Goal: Task Accomplishment & Management: Manage account settings

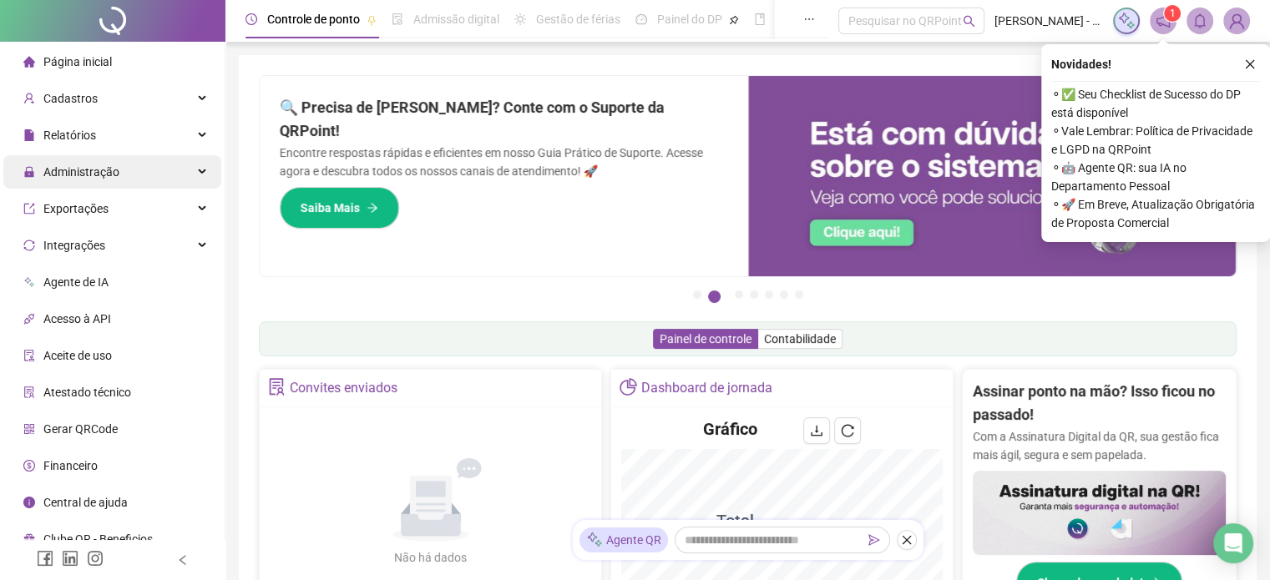
click at [101, 179] on span "Administração" at bounding box center [81, 171] width 76 height 13
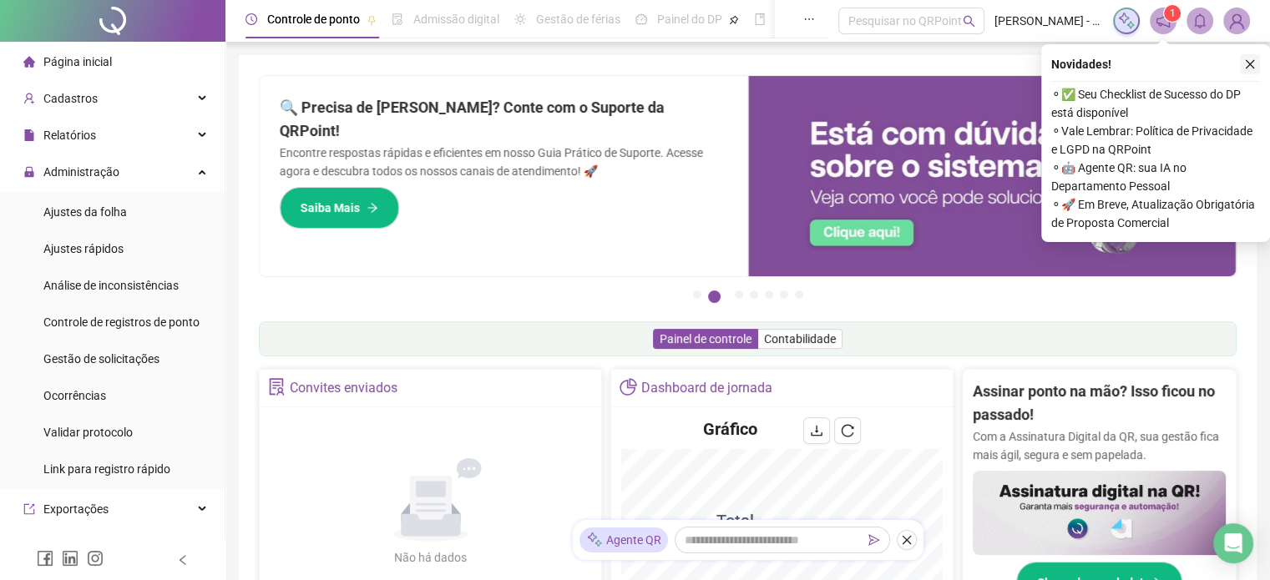
click at [1250, 65] on icon "close" at bounding box center [1249, 64] width 9 height 9
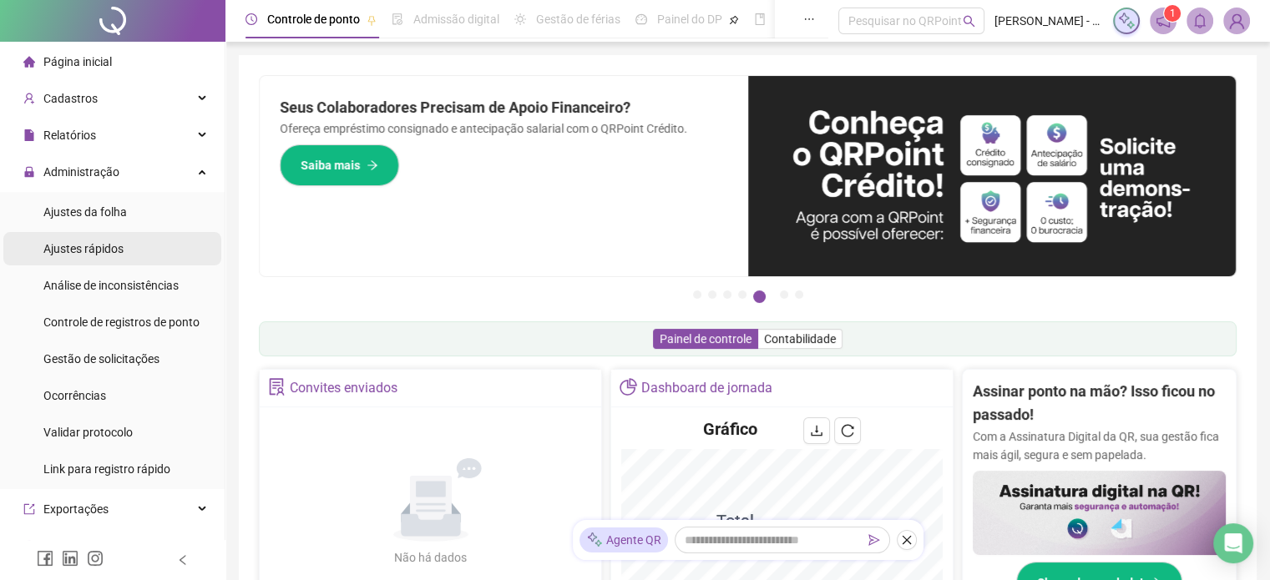
click at [107, 260] on div "Ajustes rápidos" at bounding box center [83, 248] width 80 height 33
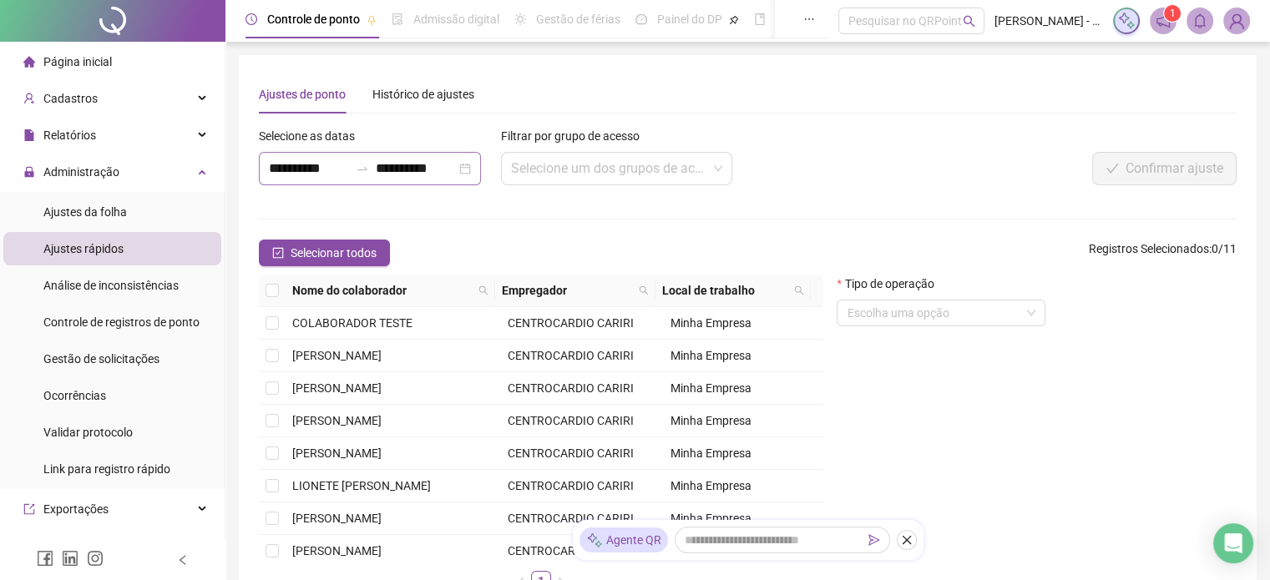
click at [481, 162] on div "**********" at bounding box center [370, 168] width 222 height 33
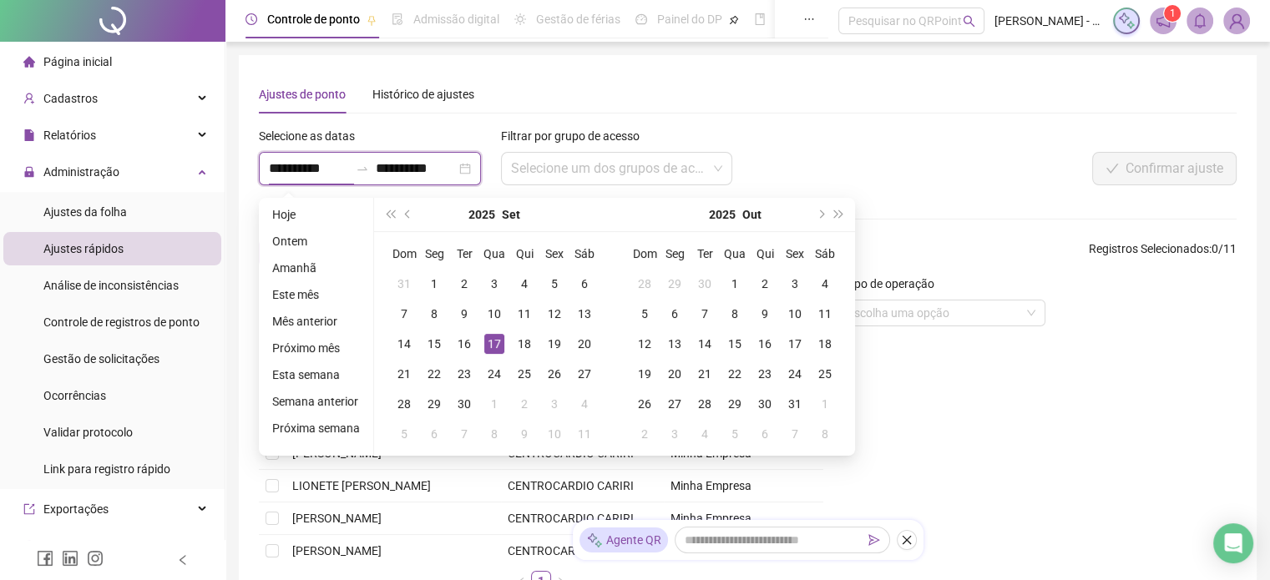
click at [476, 159] on div "**********" at bounding box center [370, 168] width 222 height 33
type input "**********"
click at [462, 347] on div "16" at bounding box center [464, 344] width 20 height 20
type input "**********"
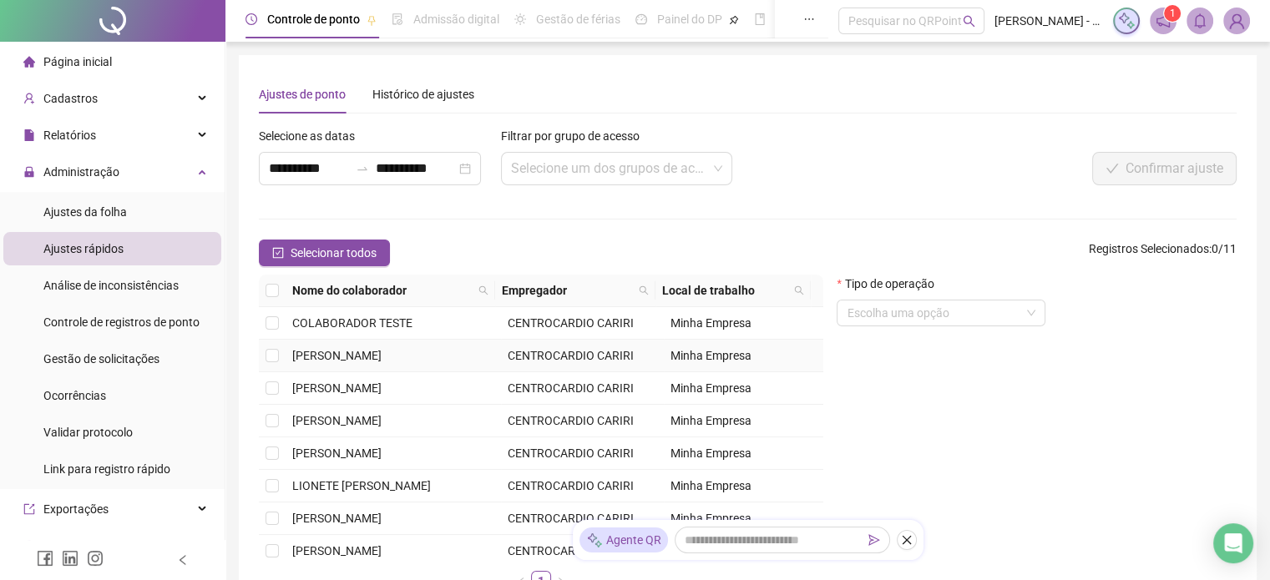
click at [282, 352] on td at bounding box center [272, 356] width 27 height 33
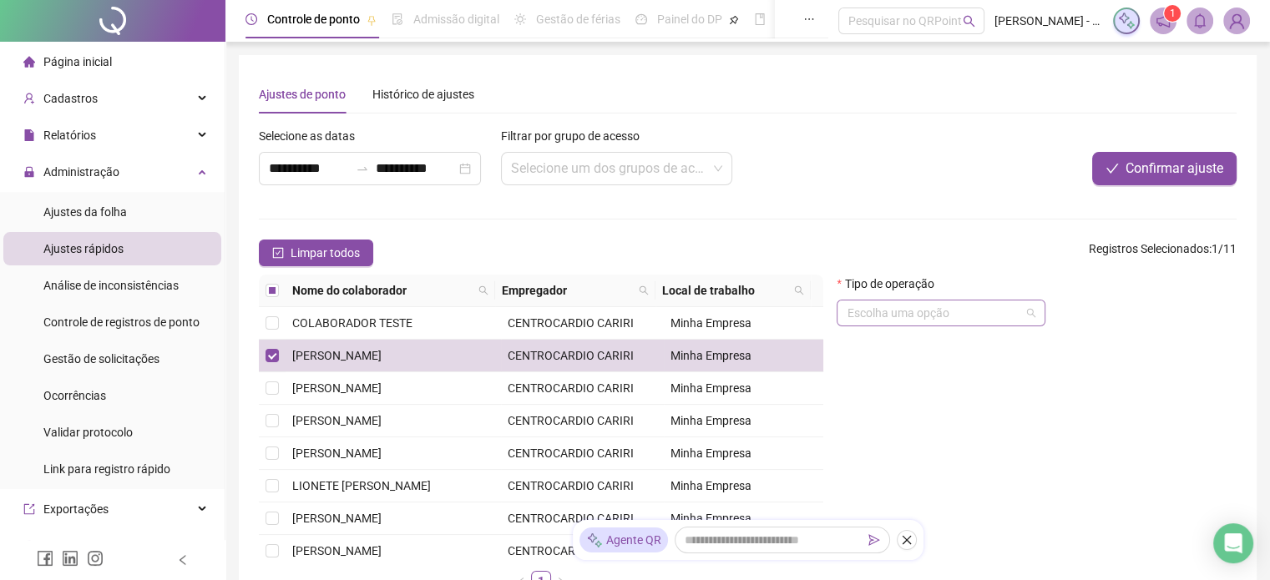
click at [925, 316] on input "search" at bounding box center [933, 312] width 174 height 25
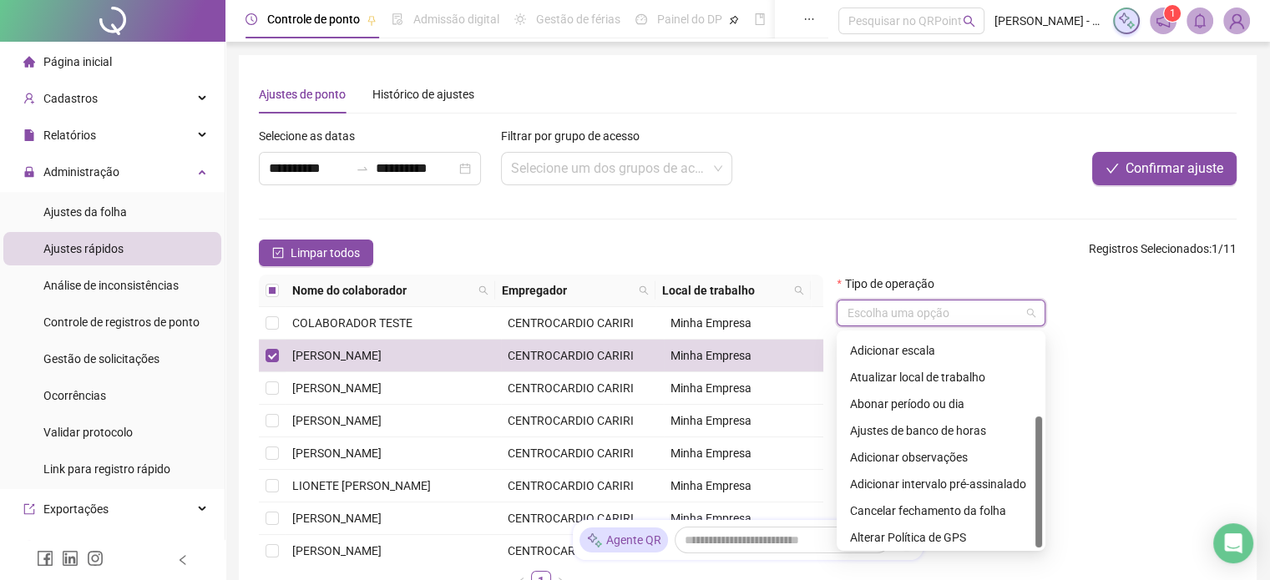
scroll to position [134, 0]
drag, startPoint x: 1040, startPoint y: 361, endPoint x: 1020, endPoint y: 457, distance: 98.1
click at [1020, 457] on div "Atualizar empregador Adicionar escala Atualizar local de trabalho Abonar períod…" at bounding box center [941, 441] width 202 height 214
click at [942, 456] on div "Adicionar observações" at bounding box center [941, 454] width 182 height 18
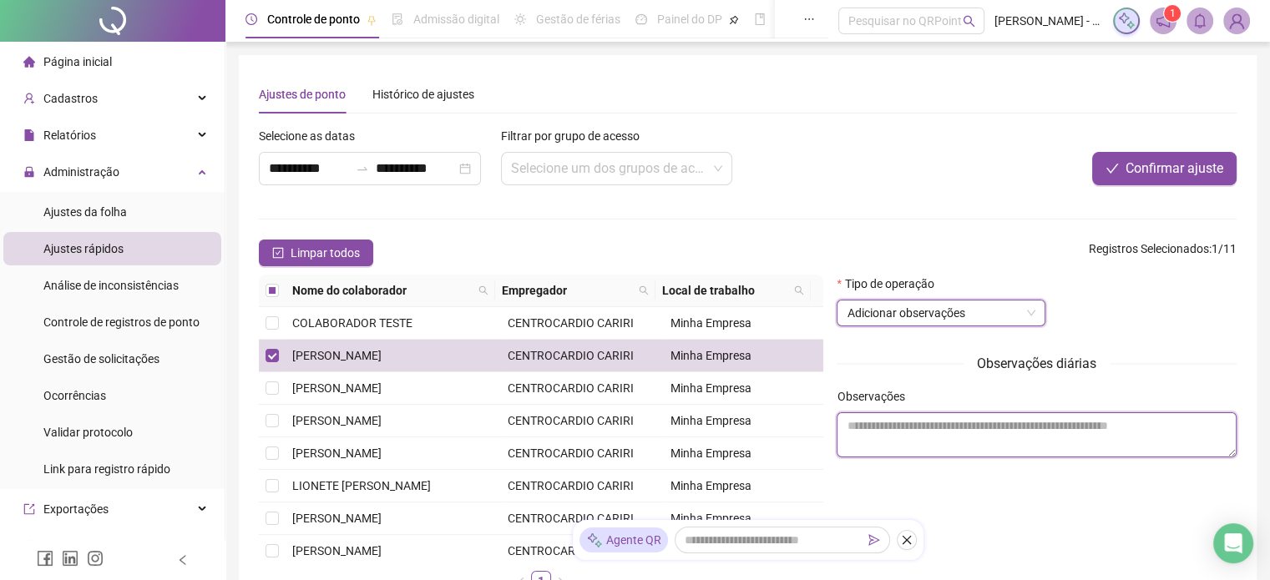
click at [985, 443] on textarea at bounding box center [1036, 434] width 400 height 45
click at [941, 307] on span "Adicionar observações" at bounding box center [940, 312] width 189 height 25
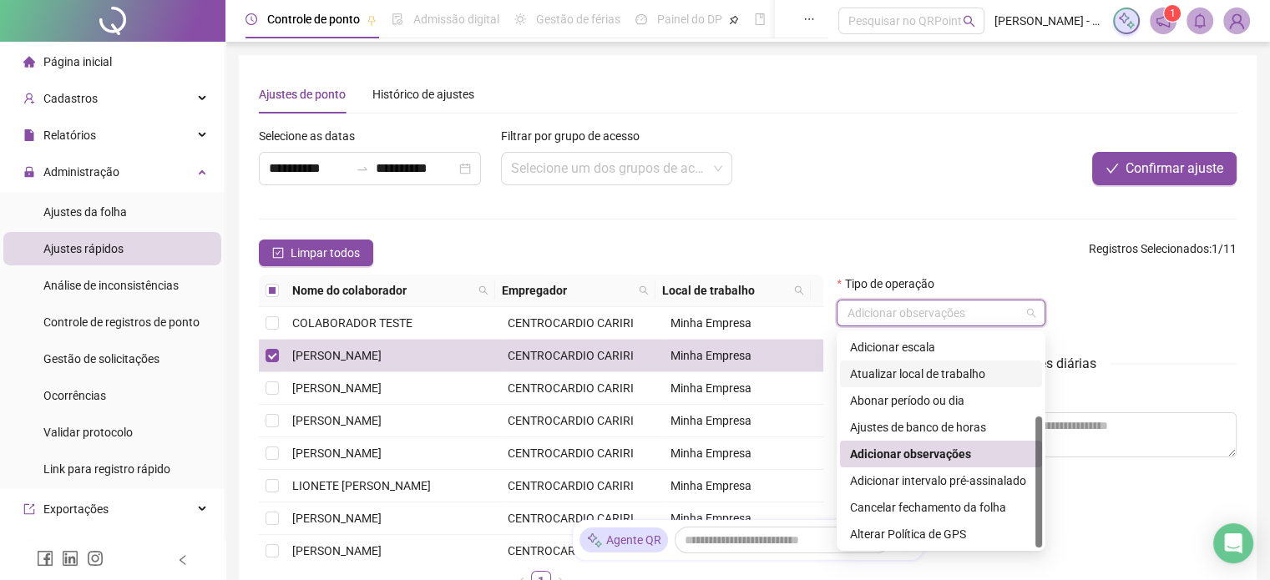
scroll to position [0, 0]
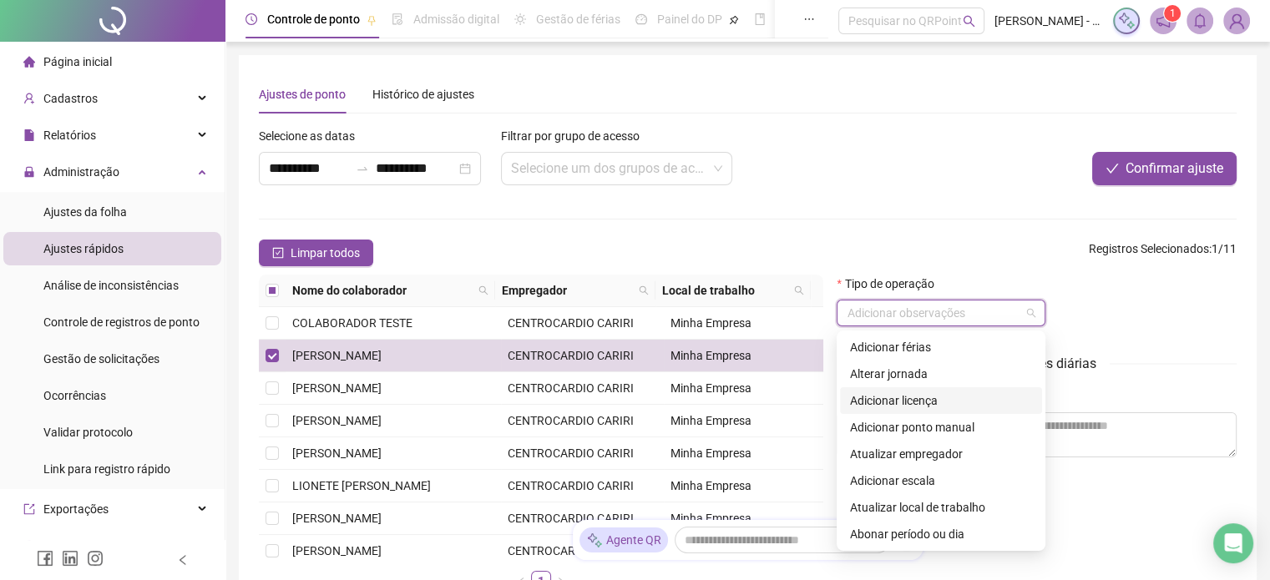
click at [894, 407] on div "Adicionar licença" at bounding box center [941, 400] width 182 height 18
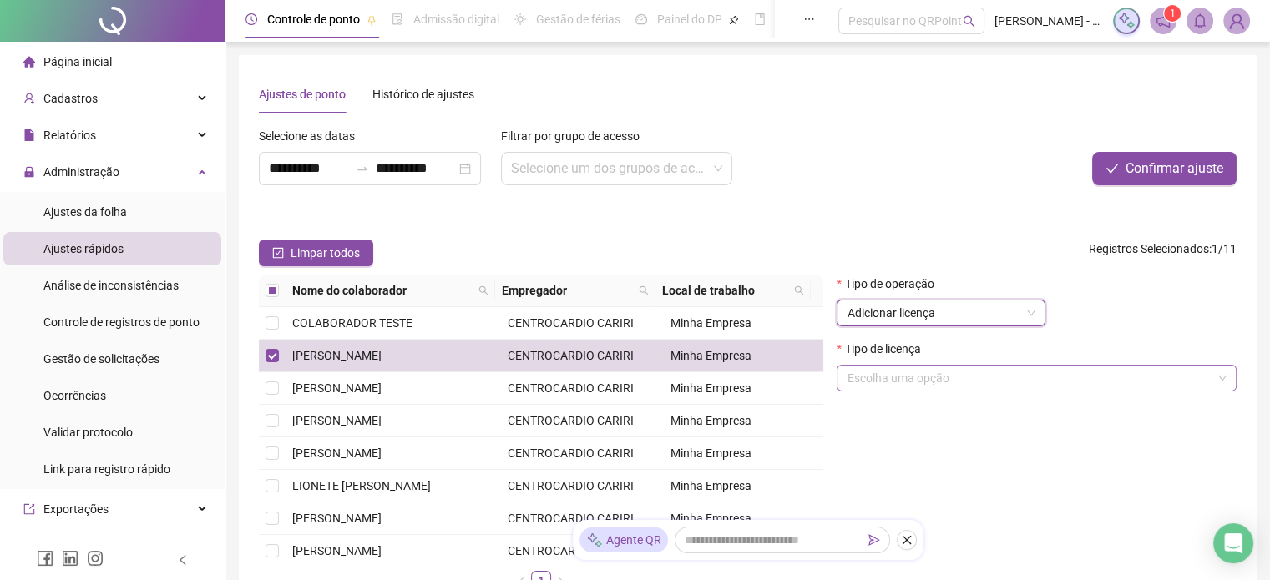
click at [918, 380] on input "search" at bounding box center [1028, 378] width 365 height 25
click at [911, 416] on div "Tipo de operação Adicionar licença Tipo de licença Escolha uma opção" at bounding box center [1036, 440] width 413 height 330
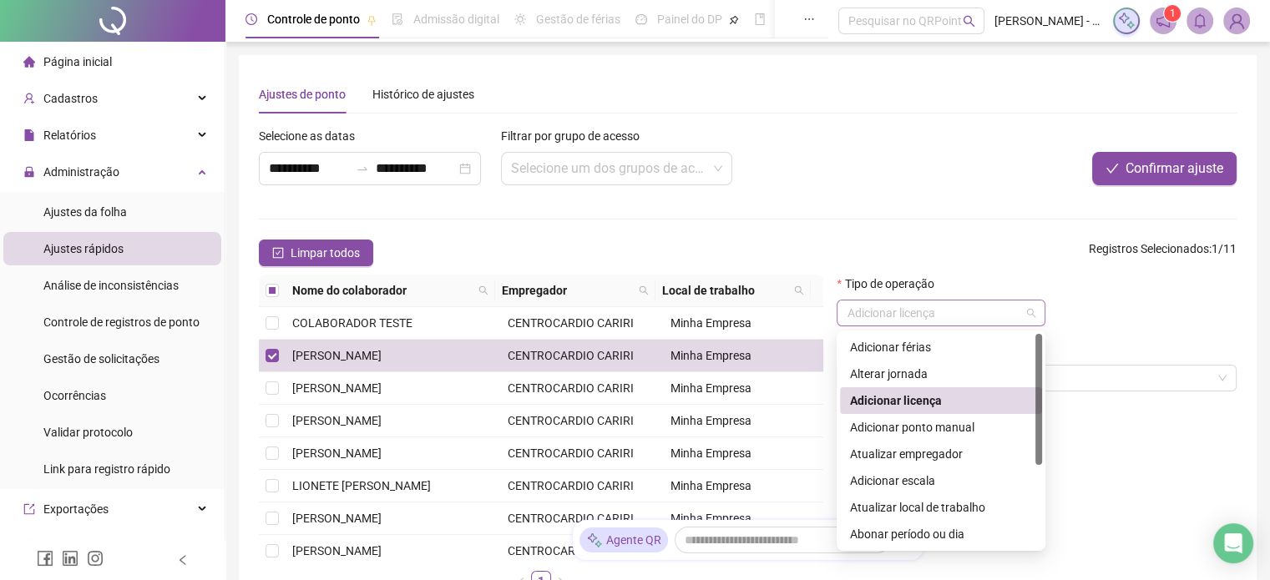
click at [902, 326] on span "Adicionar licença" at bounding box center [940, 312] width 189 height 25
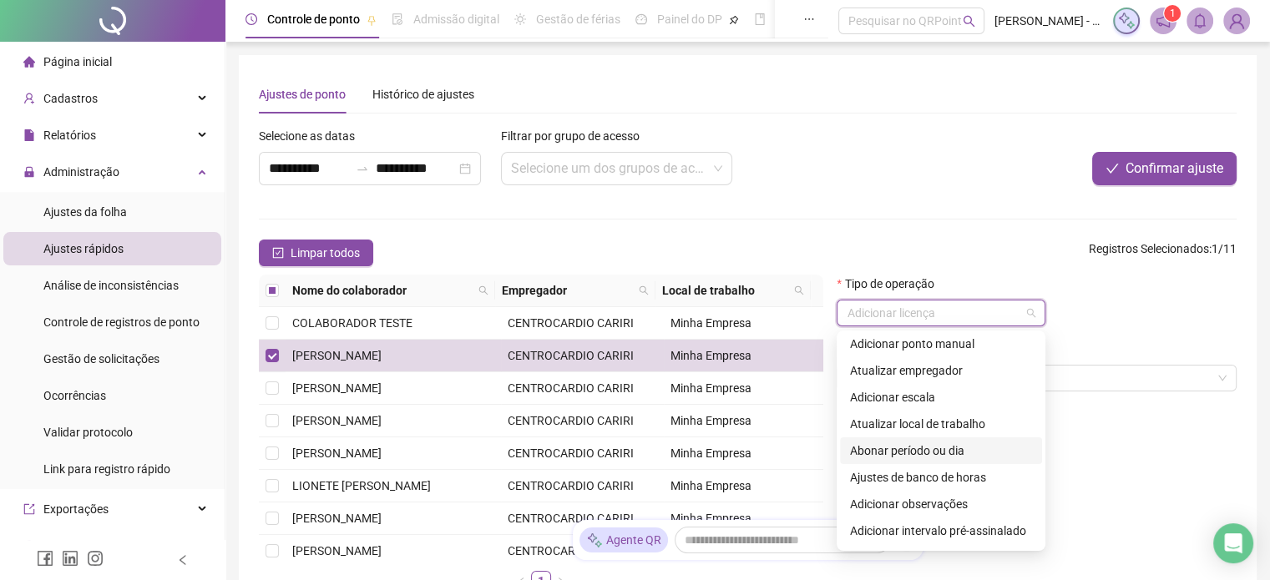
click at [958, 447] on div "Abonar período ou dia" at bounding box center [941, 451] width 182 height 18
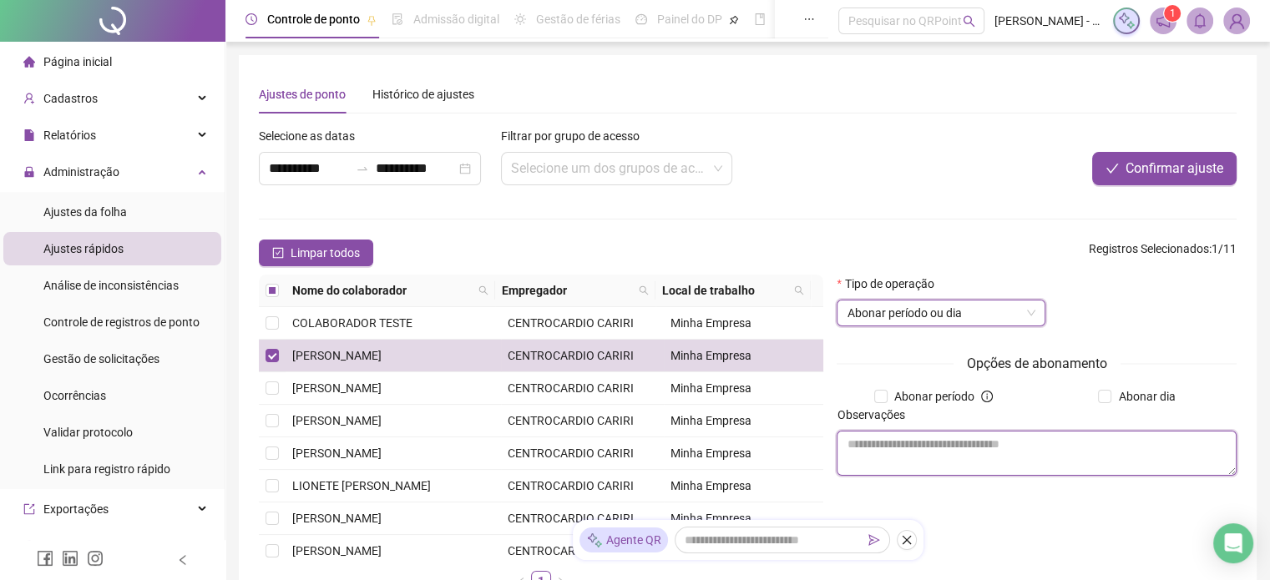
click at [973, 445] on textarea at bounding box center [1036, 453] width 400 height 45
click at [1068, 453] on textarea at bounding box center [1036, 453] width 400 height 45
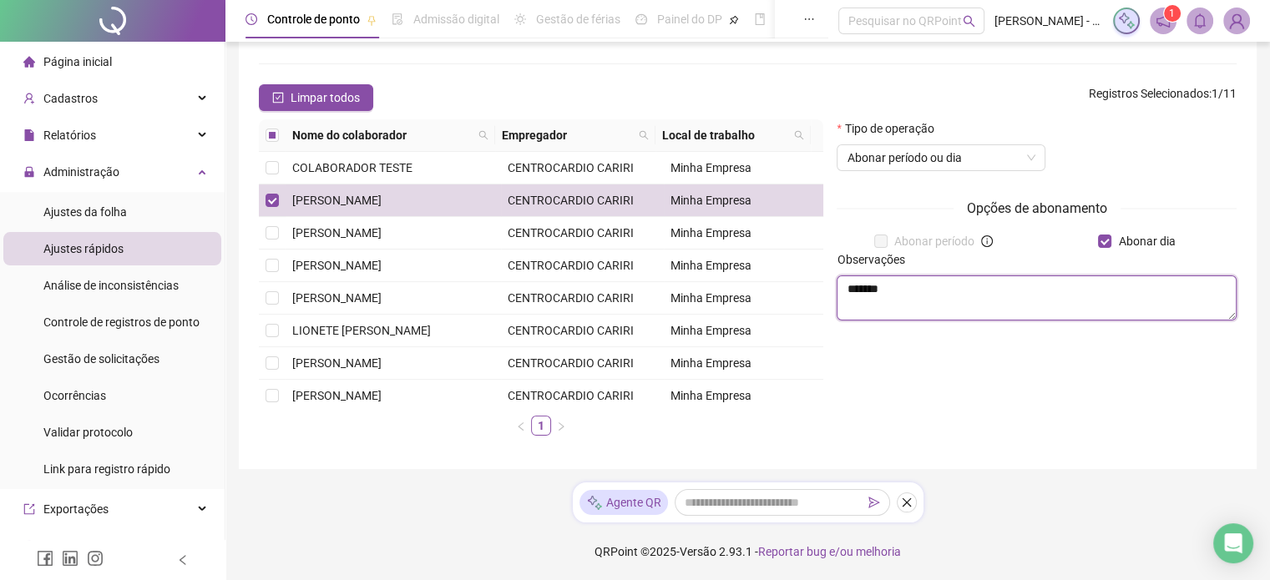
scroll to position [0, 0]
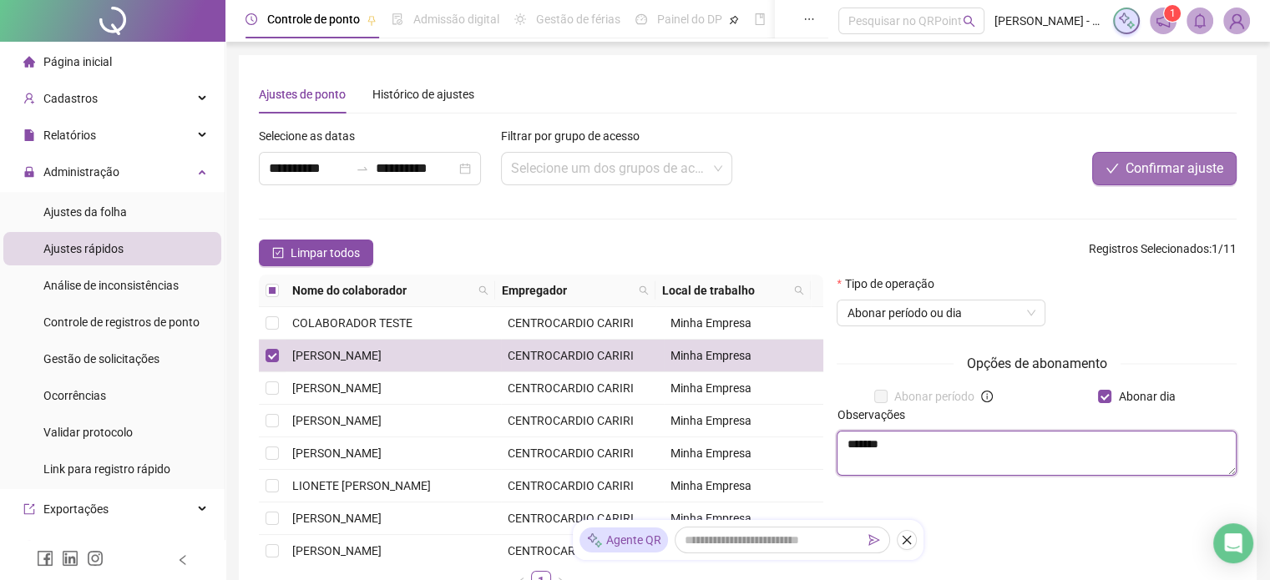
type textarea "******"
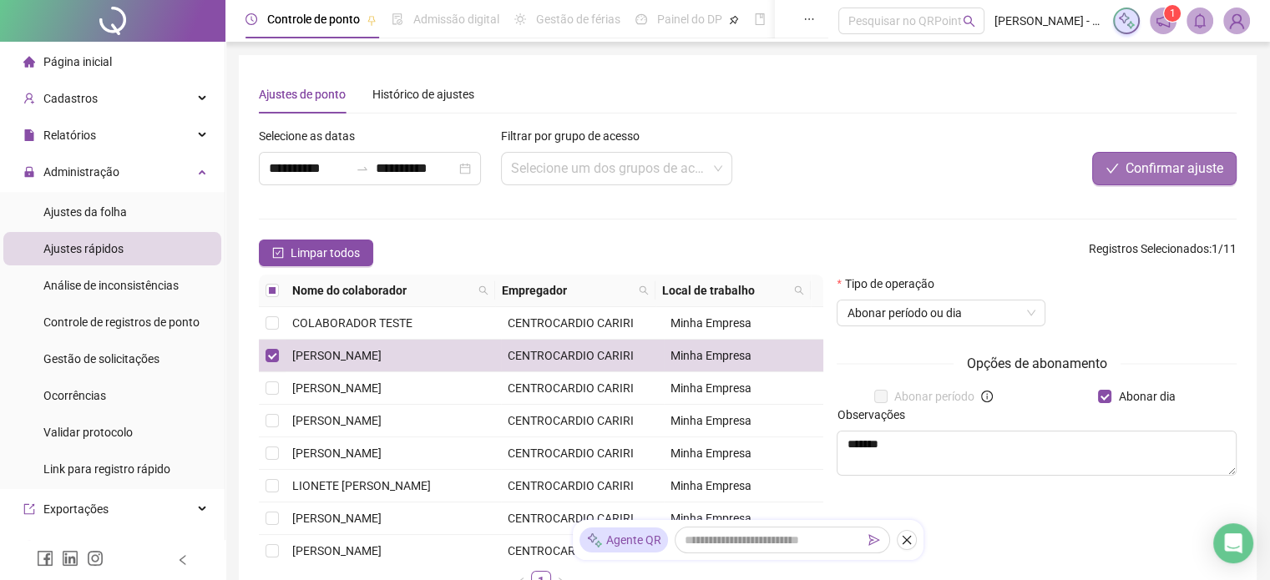
click at [1179, 161] on span "Confirmar ajuste" at bounding box center [1174, 169] width 98 height 20
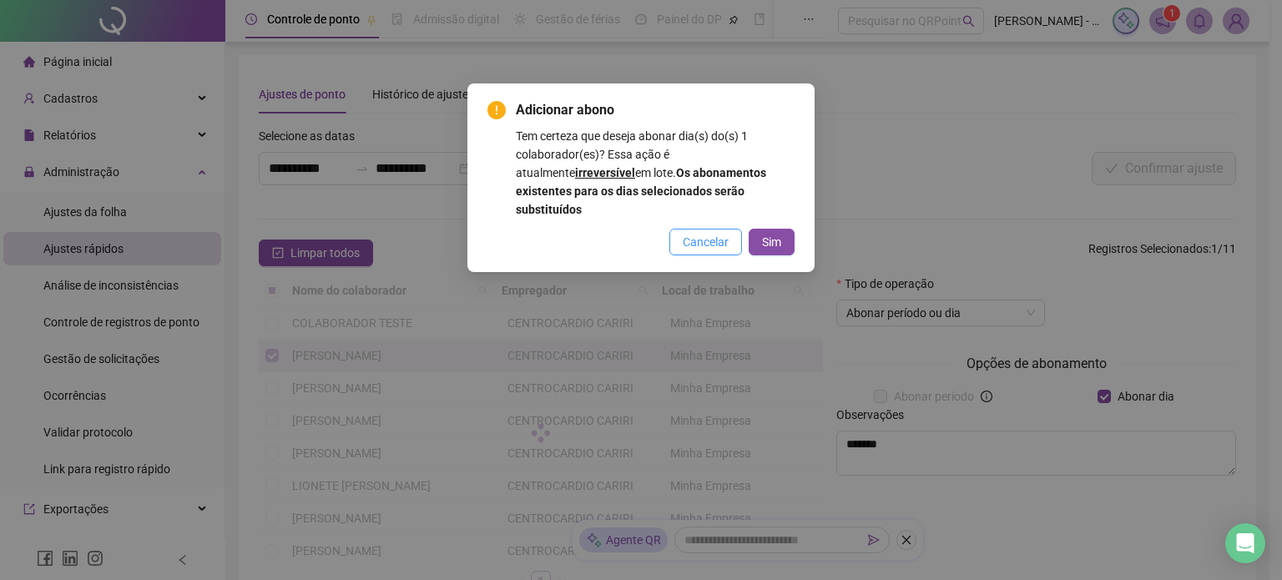
click at [714, 233] on span "Cancelar" at bounding box center [706, 242] width 46 height 18
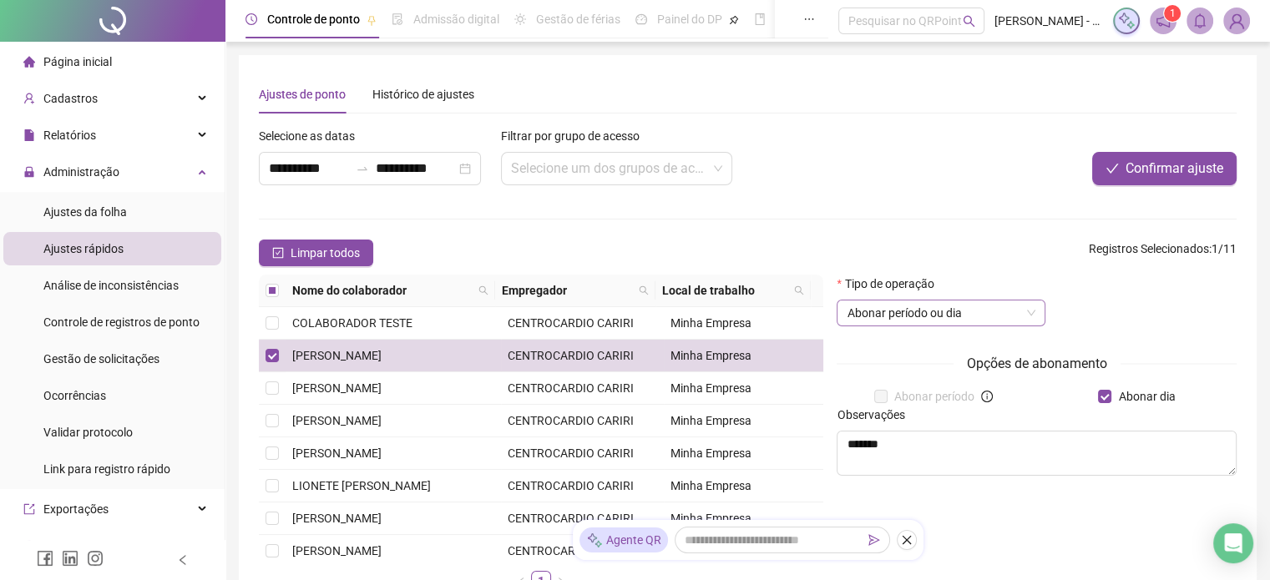
click at [1001, 310] on span "Abonar período ou dia" at bounding box center [940, 312] width 189 height 25
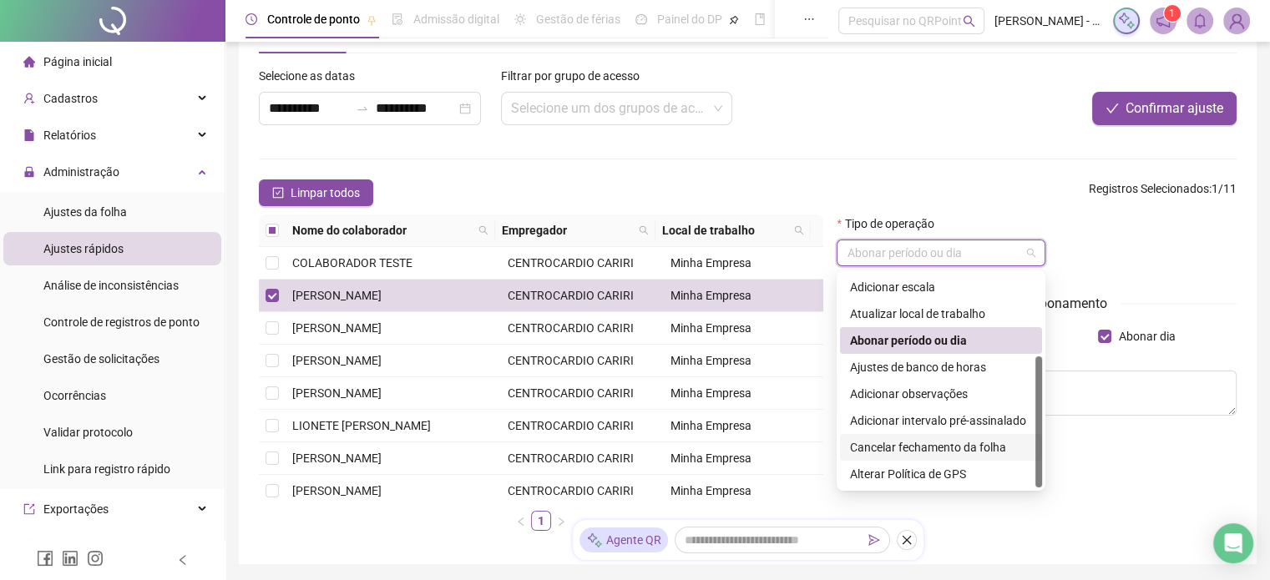
scroll to position [83, 0]
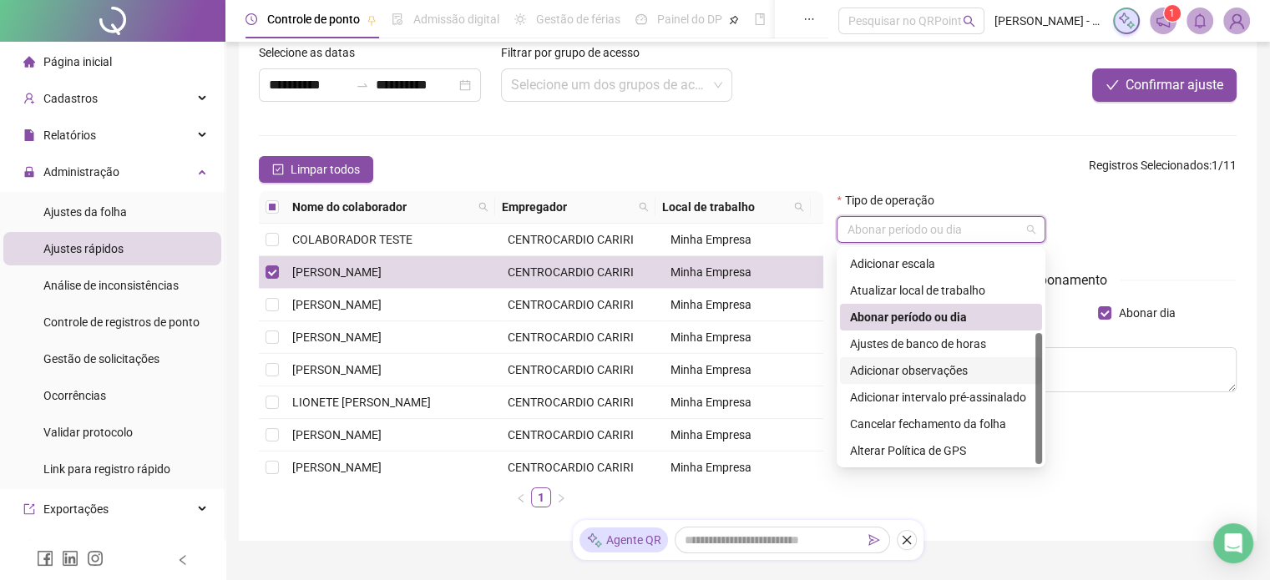
click at [955, 365] on div "Adicionar observações" at bounding box center [941, 370] width 182 height 18
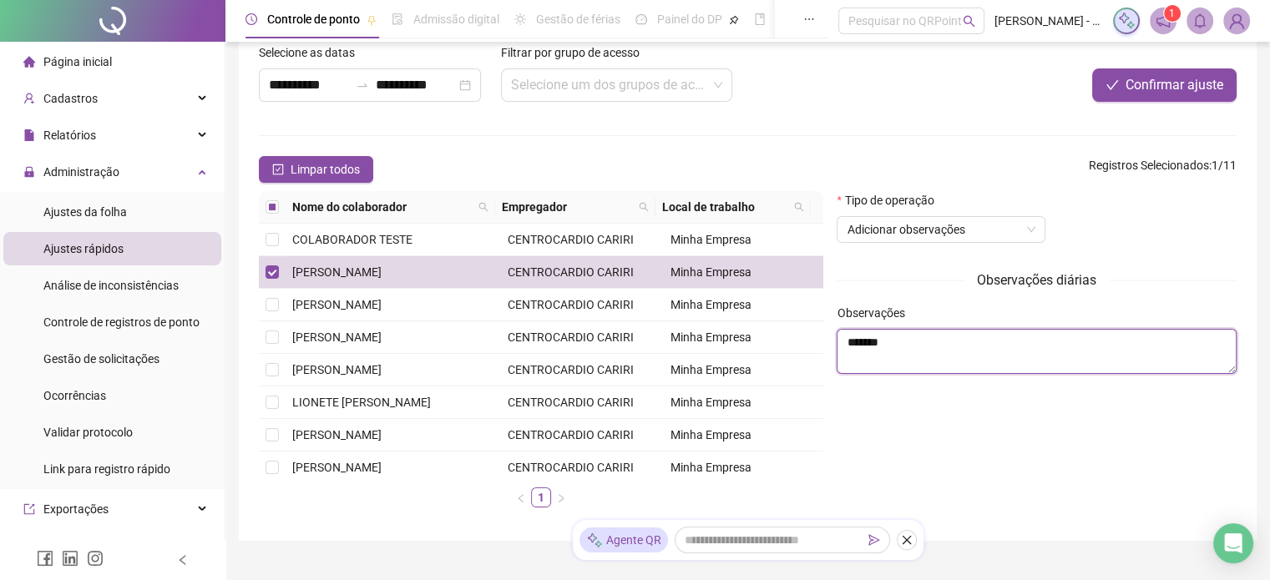
click at [1014, 356] on textarea "******" at bounding box center [1036, 351] width 400 height 45
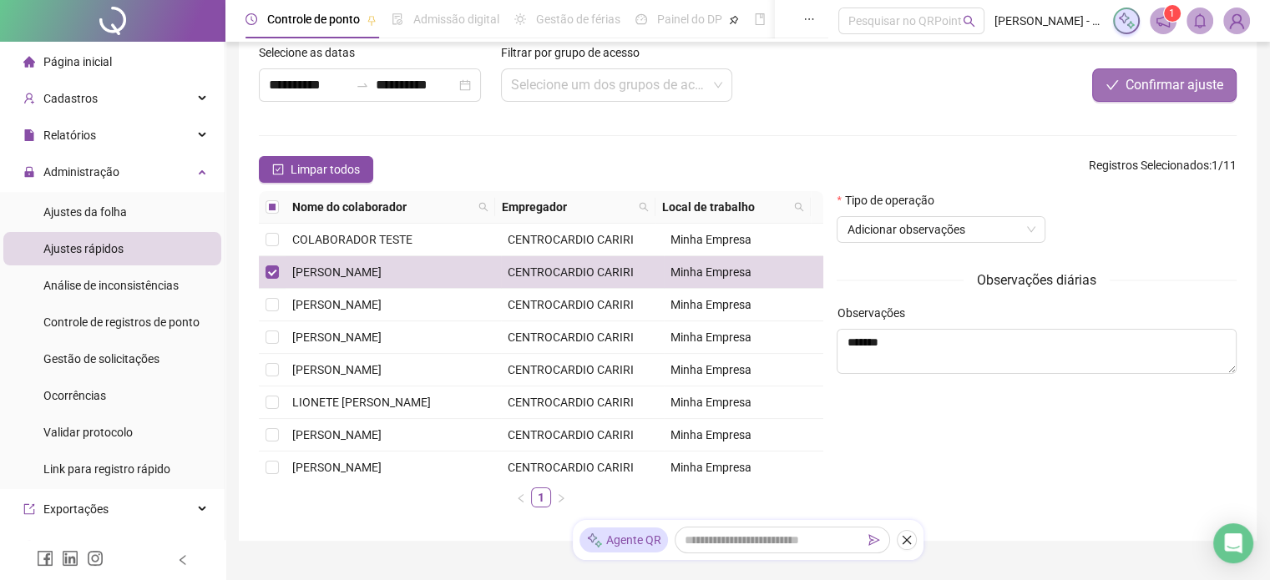
click at [1142, 83] on span "Confirmar ajuste" at bounding box center [1174, 85] width 98 height 20
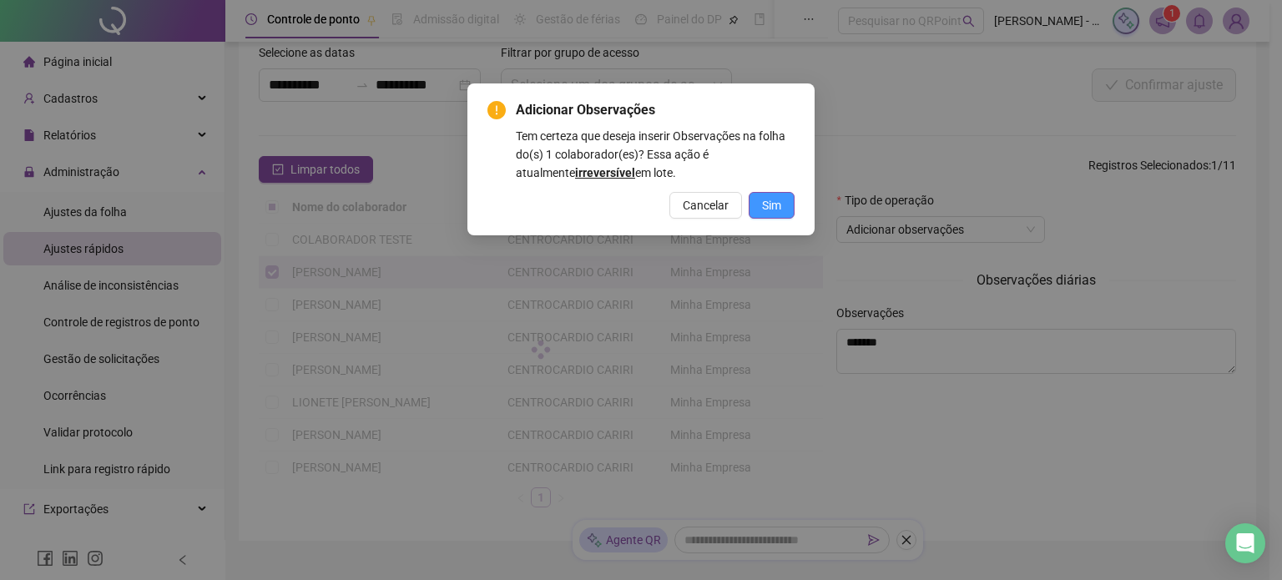
click at [783, 206] on button "Sim" at bounding box center [772, 205] width 46 height 27
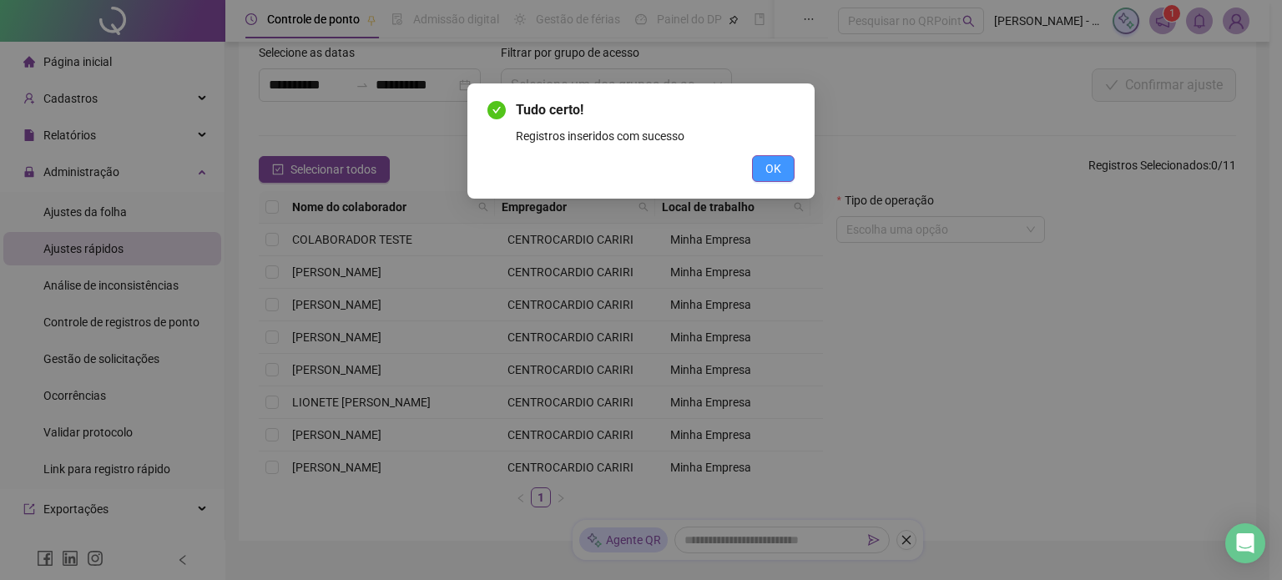
click at [768, 159] on button "OK" at bounding box center [773, 168] width 43 height 27
